Goal: Entertainment & Leisure: Consume media (video, audio)

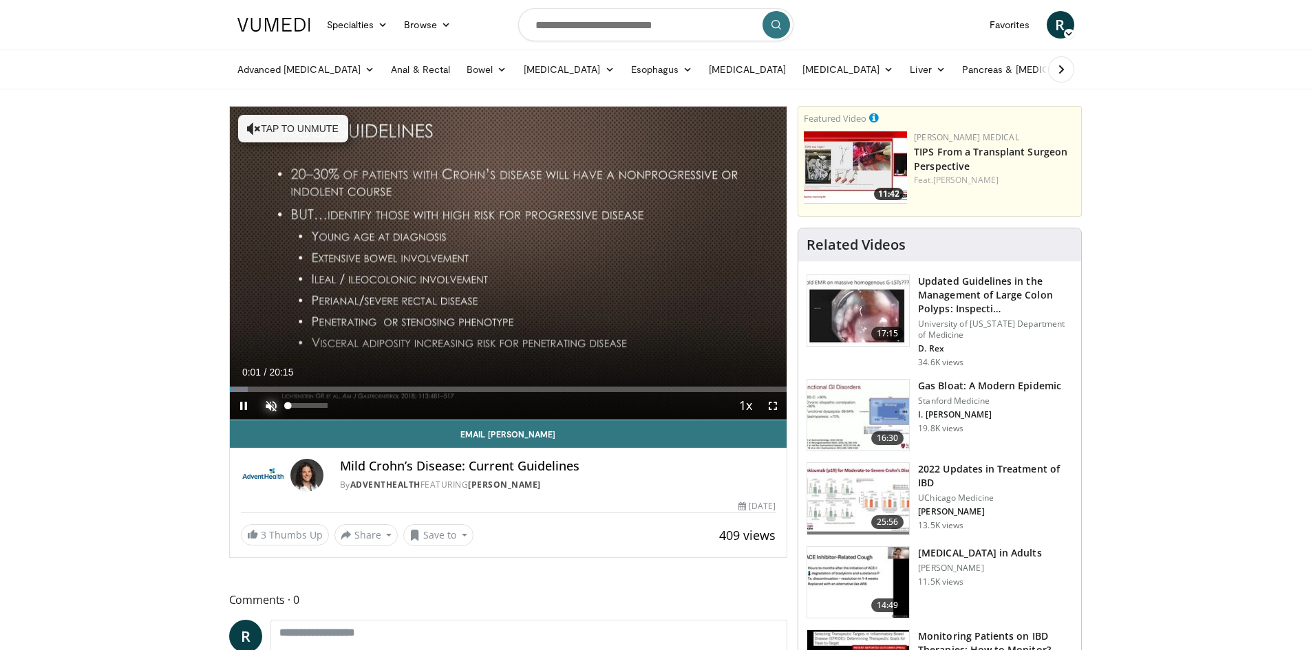
click at [267, 405] on span "Video Player" at bounding box center [271, 406] width 28 height 28
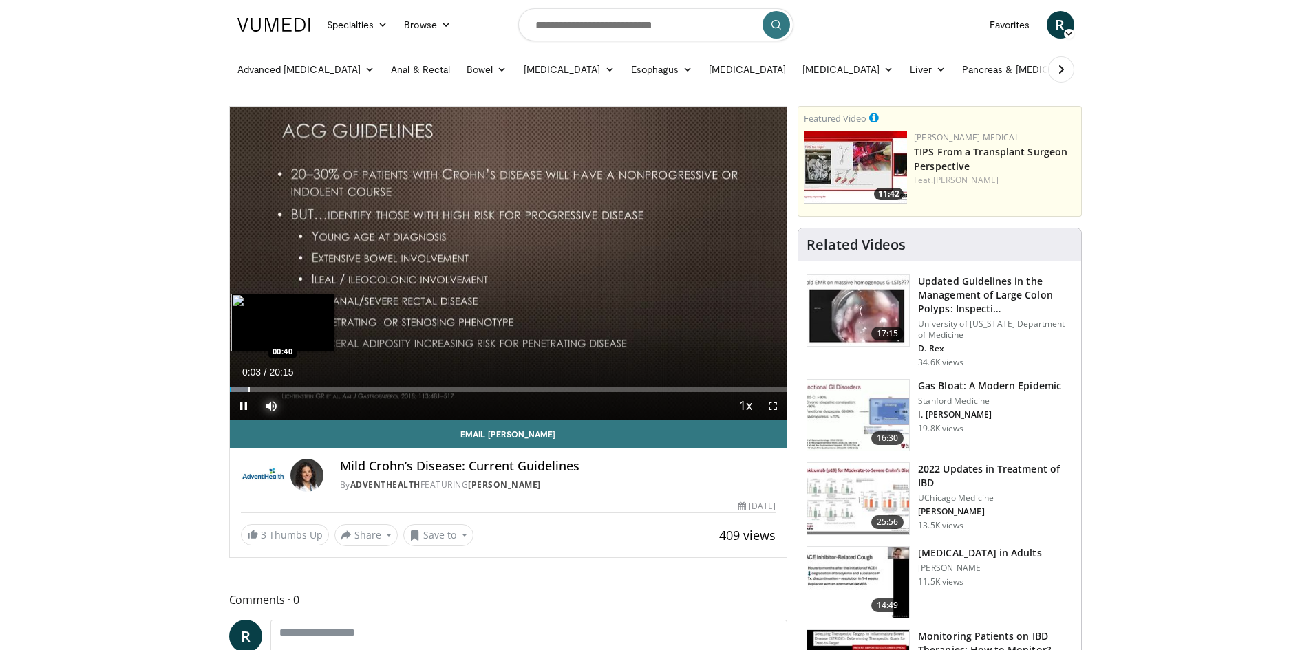
click at [248, 390] on div "Progress Bar" at bounding box center [248, 390] width 1 height 6
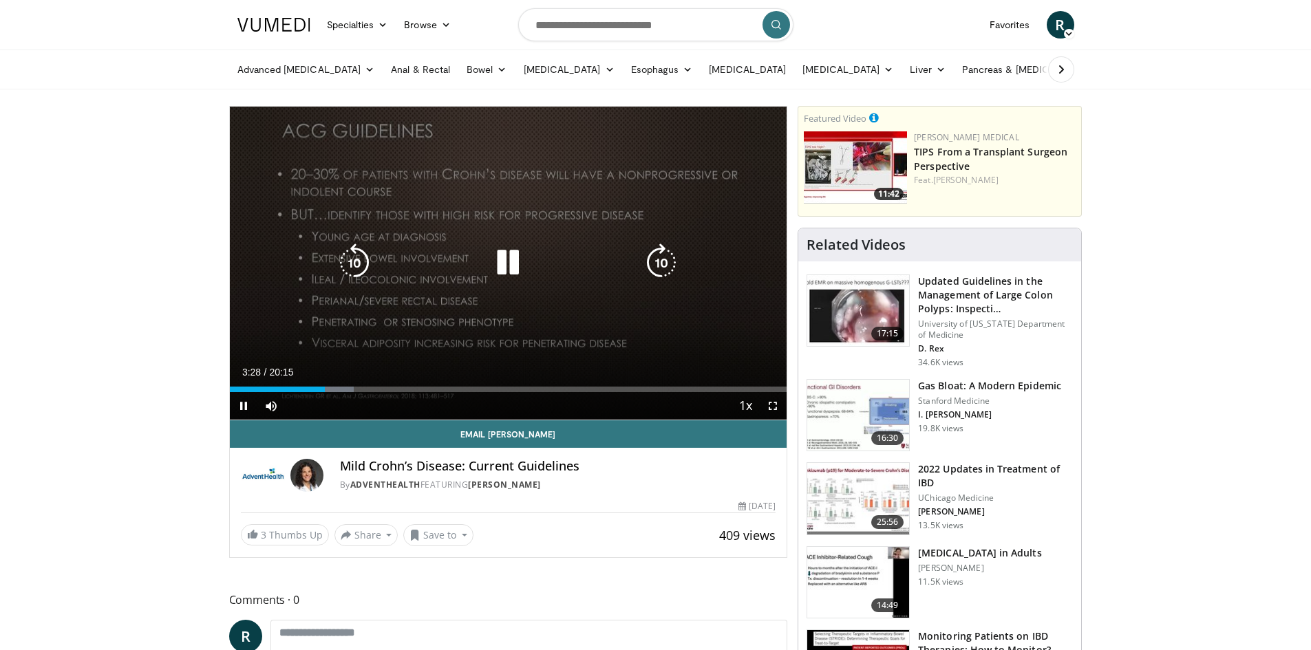
click at [496, 262] on icon "Video Player" at bounding box center [508, 263] width 39 height 39
